Goal: Transaction & Acquisition: Purchase product/service

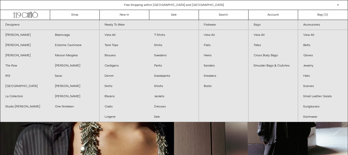
click at [261, 23] on link "Bags" at bounding box center [273, 25] width 49 height 10
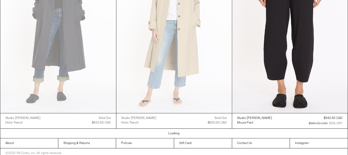
scroll to position [1416, 0]
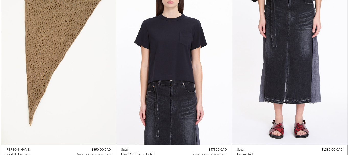
scroll to position [3085, 0]
